Goal: Information Seeking & Learning: Check status

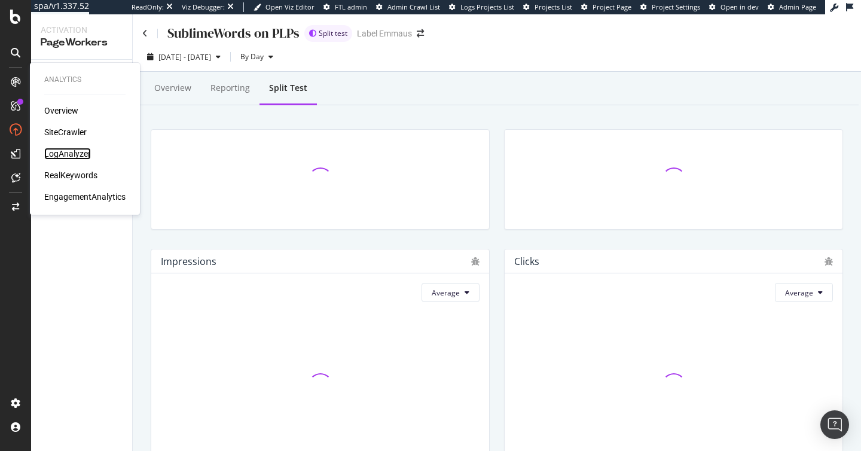
click at [72, 149] on div "LogAnalyzer" at bounding box center [67, 154] width 47 height 12
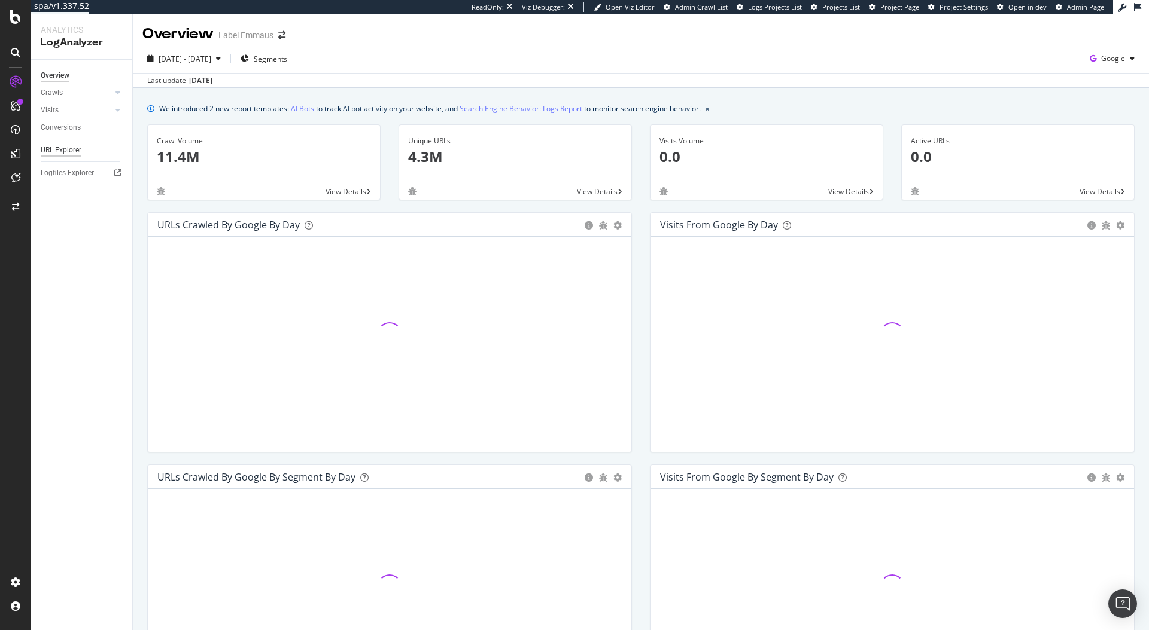
click at [70, 150] on div "URL Explorer" at bounding box center [61, 150] width 41 height 13
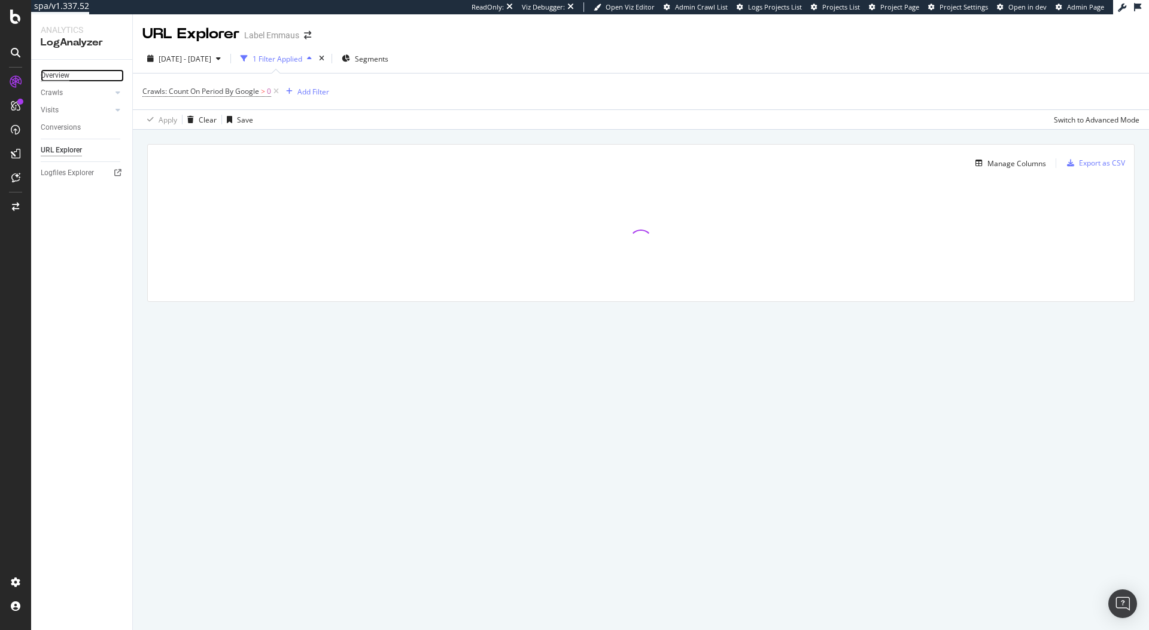
click at [59, 76] on div "Overview" at bounding box center [55, 75] width 29 height 13
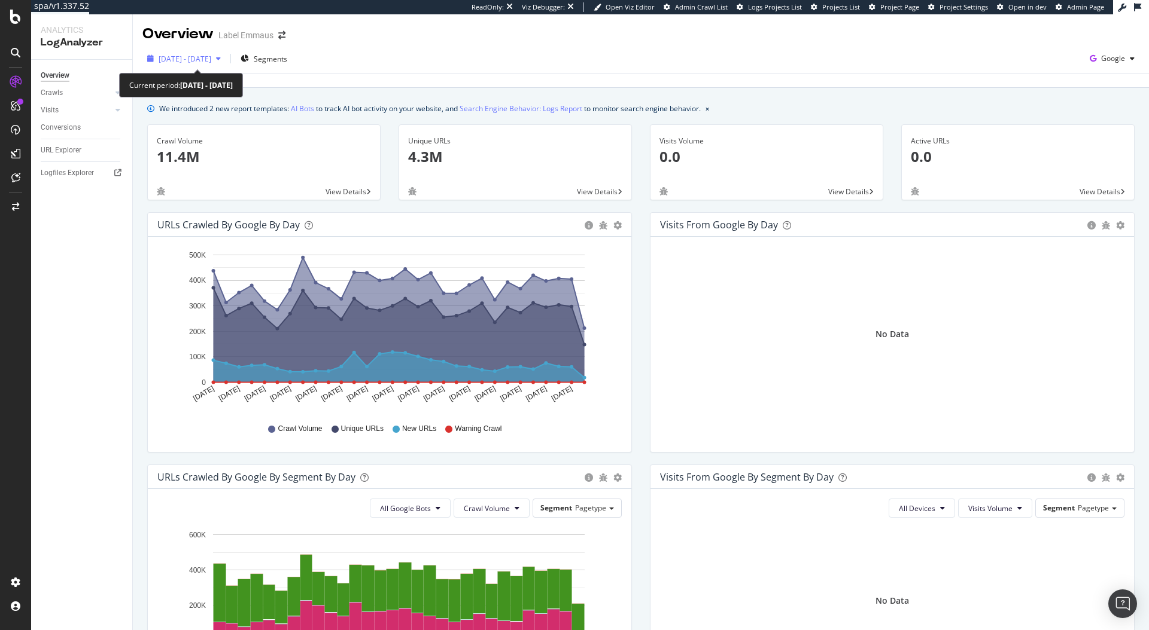
click at [211, 59] on span "[DATE] - [DATE]" at bounding box center [185, 59] width 53 height 10
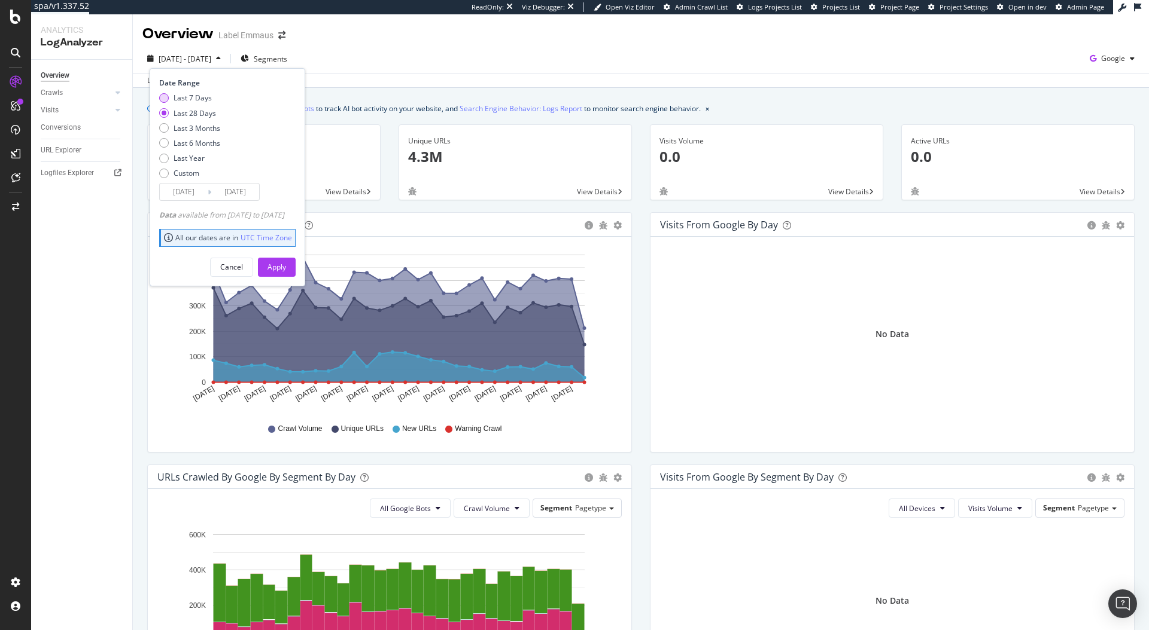
click at [199, 98] on div "Last 7 Days" at bounding box center [192, 98] width 38 height 10
type input "[DATE]"
click at [286, 266] on div "Apply" at bounding box center [276, 267] width 19 height 10
